Goal: Register for event/course

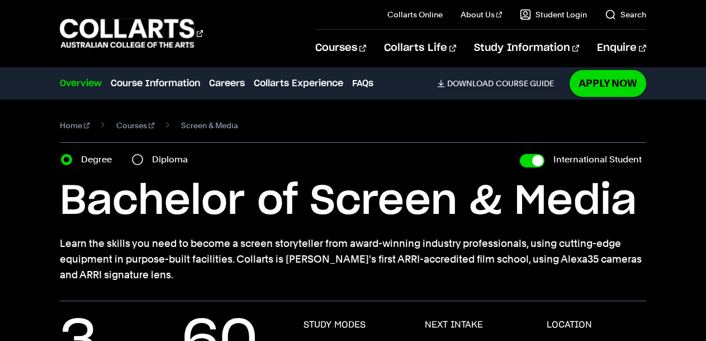
scroll to position [26, 0]
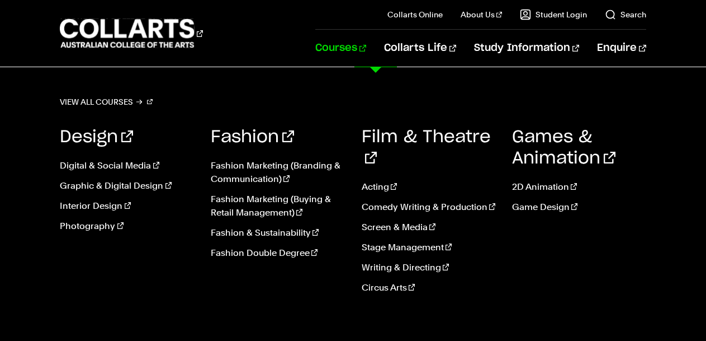
click at [366, 48] on link "Courses" at bounding box center [340, 48] width 51 height 37
